Goal: Navigation & Orientation: Go to known website

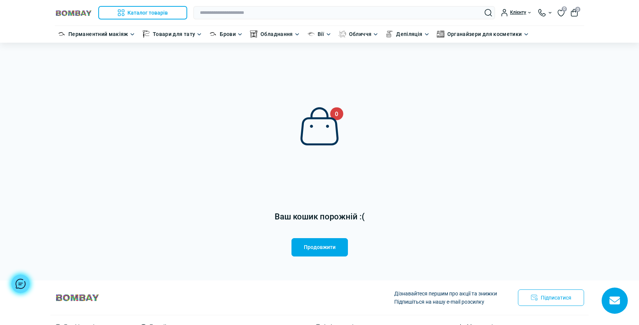
click at [74, 6] on div "Каталог товарів Каталог товарів Перманентний макіяж Каталог товарів Обладнання …" at bounding box center [121, 12] width 132 height 13
click at [74, 11] on img at bounding box center [73, 12] width 37 height 7
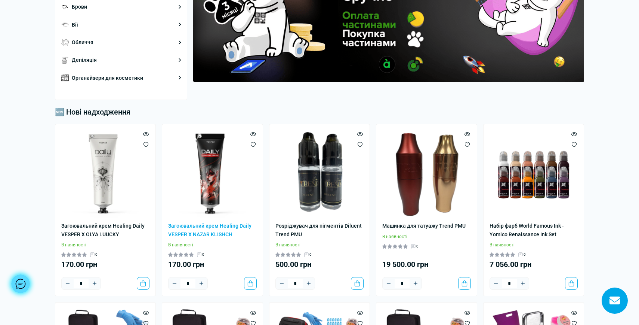
scroll to position [113, 0]
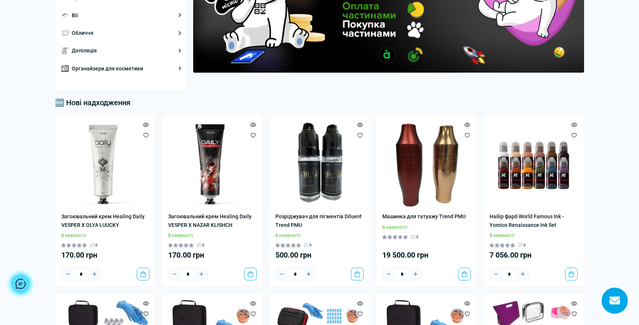
click at [24, 283] on div at bounding box center [20, 283] width 19 height 19
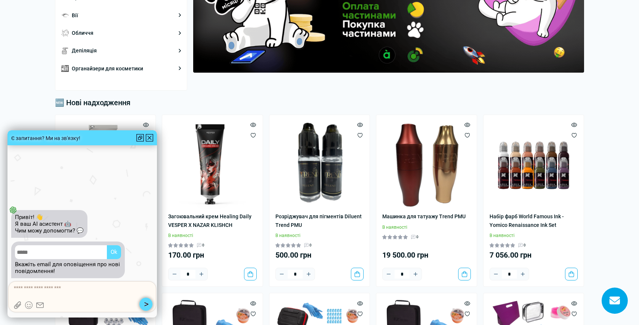
click at [149, 139] on div at bounding box center [149, 137] width 7 height 7
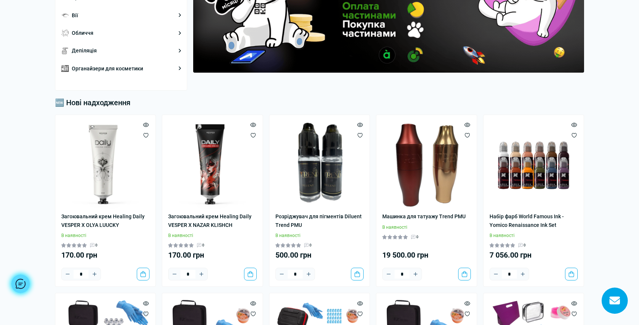
click at [19, 285] on div at bounding box center [20, 283] width 19 height 19
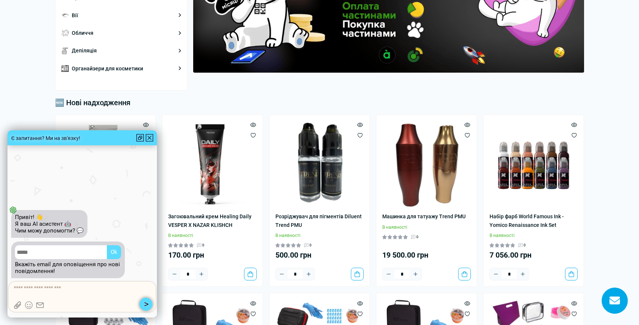
click at [150, 137] on div at bounding box center [149, 137] width 7 height 7
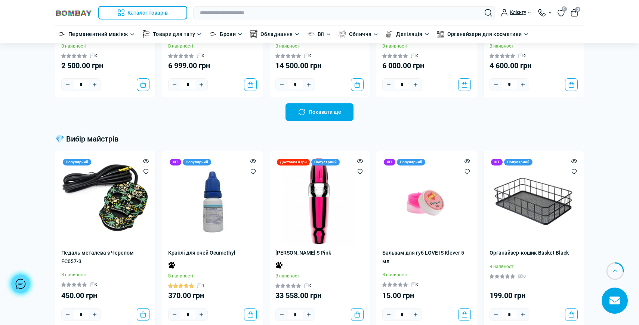
scroll to position [0, 0]
